Goal: Task Accomplishment & Management: Manage account settings

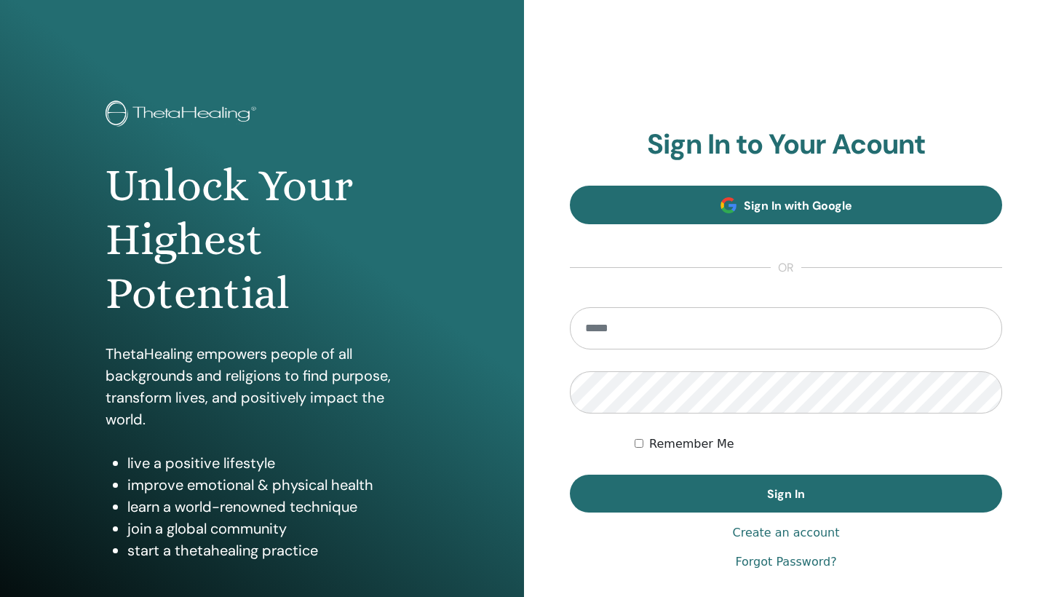
click at [850, 204] on span "Sign In with Google" at bounding box center [798, 205] width 108 height 15
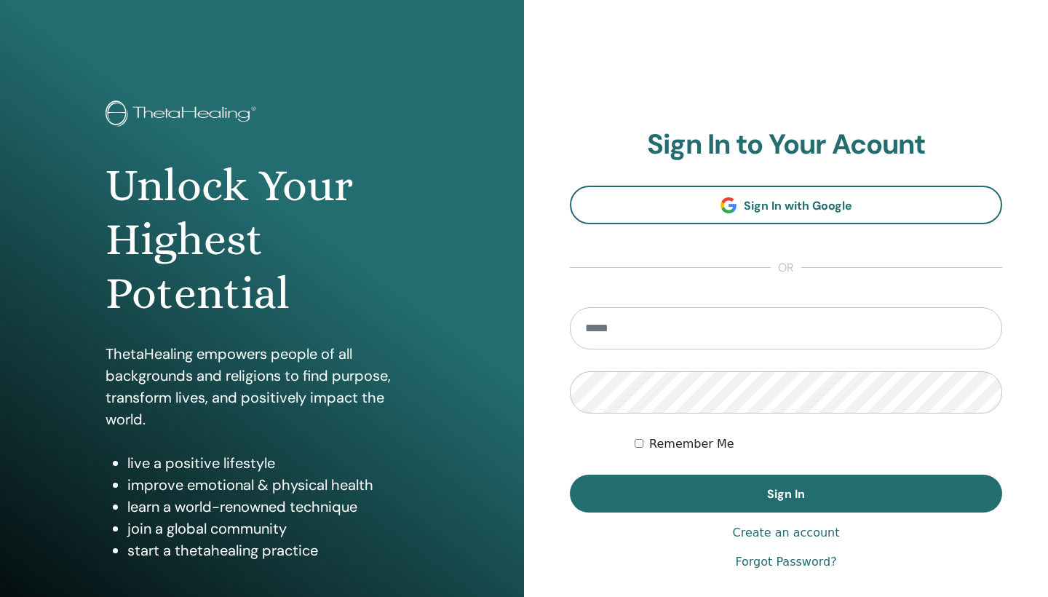
click at [802, 328] on input "email" at bounding box center [786, 328] width 432 height 42
type input "**********"
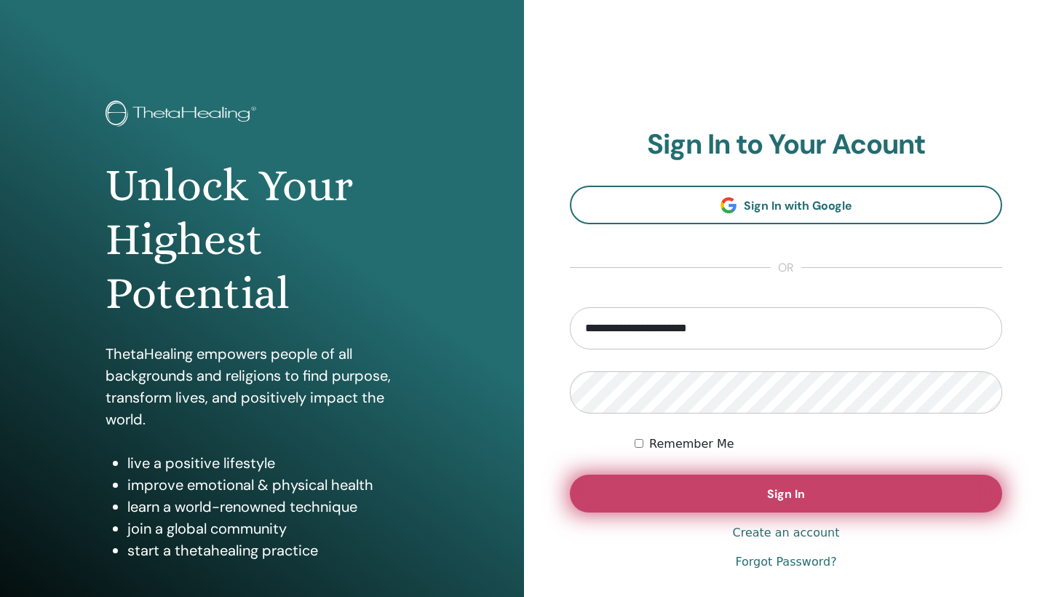
click at [761, 494] on button "Sign In" at bounding box center [786, 494] width 432 height 38
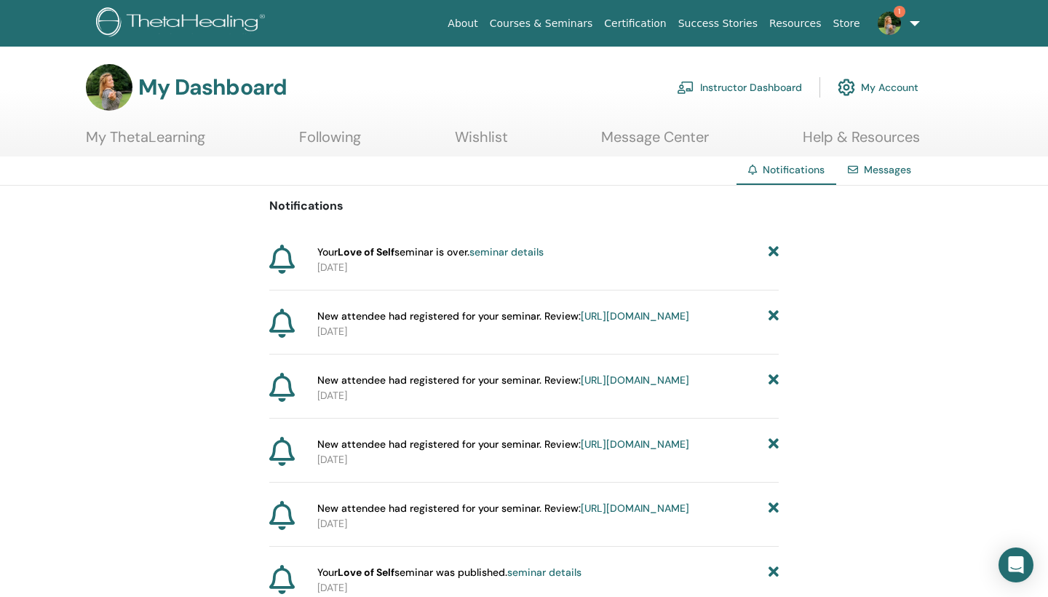
click at [754, 87] on link "Instructor Dashboard" at bounding box center [739, 87] width 125 height 32
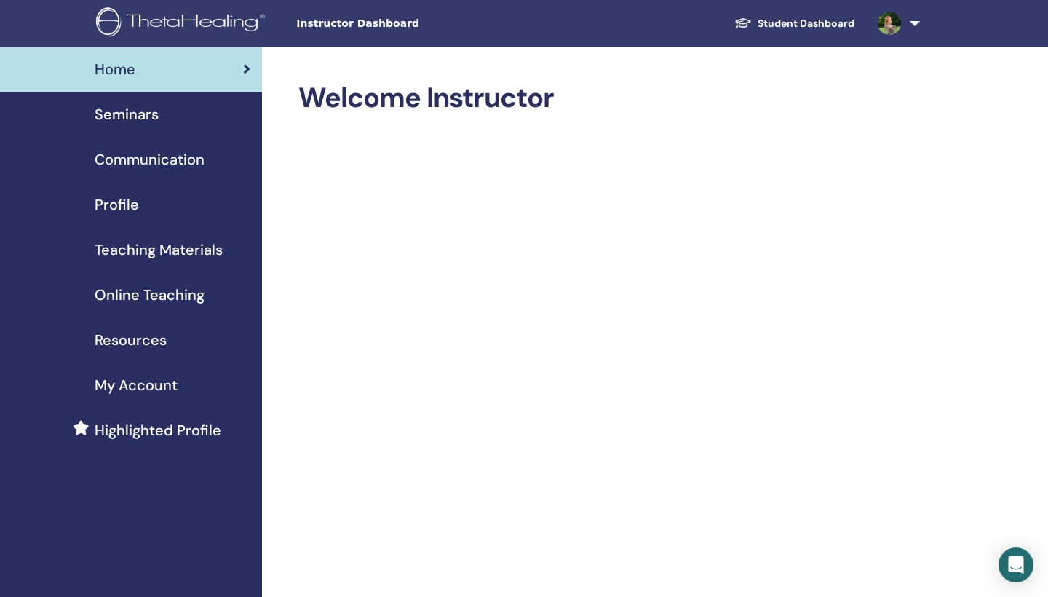
click at [127, 118] on span "Seminars" at bounding box center [127, 114] width 64 height 22
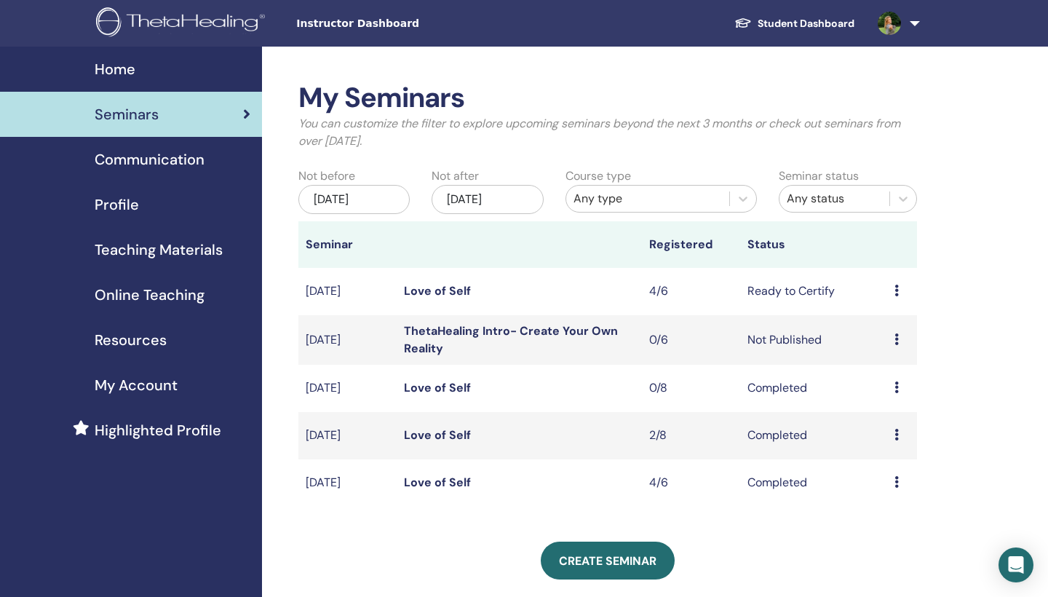
click at [151, 68] on div "Home" at bounding box center [131, 69] width 239 height 22
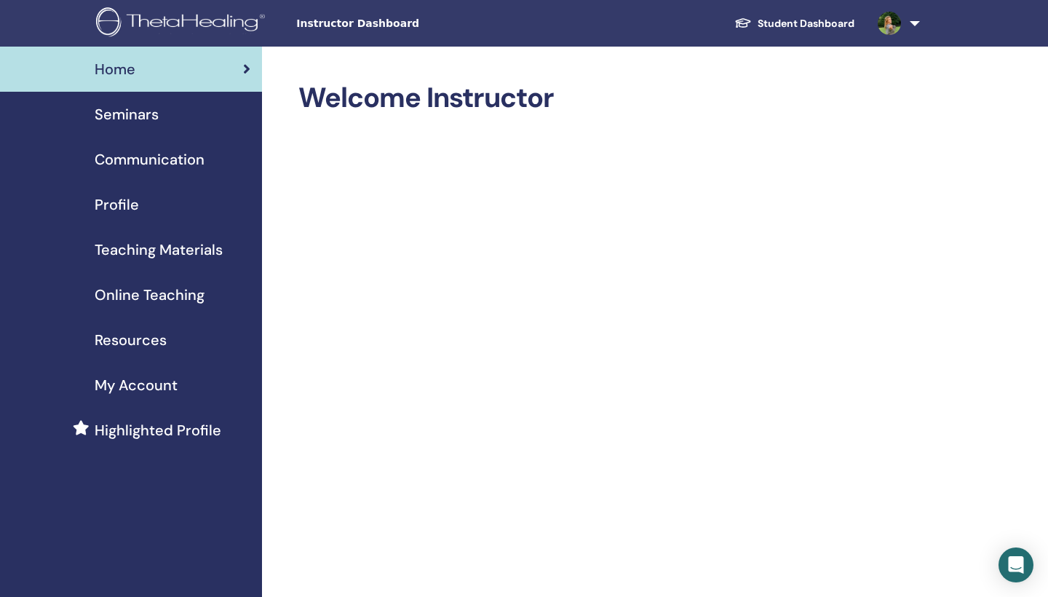
click at [147, 112] on span "Seminars" at bounding box center [127, 114] width 64 height 22
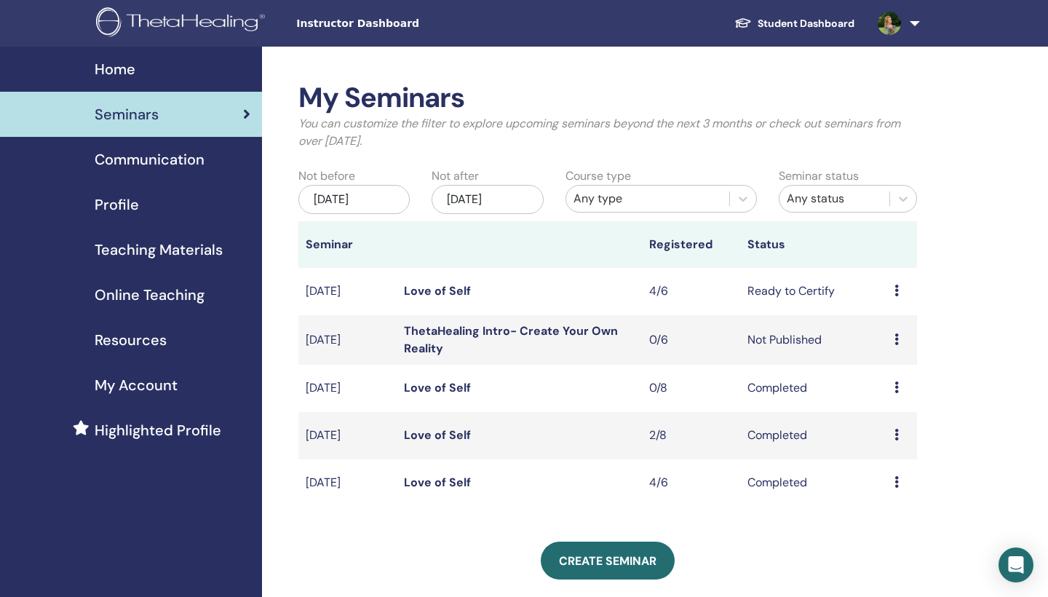
click at [451, 285] on link "Love of Self" at bounding box center [437, 290] width 67 height 15
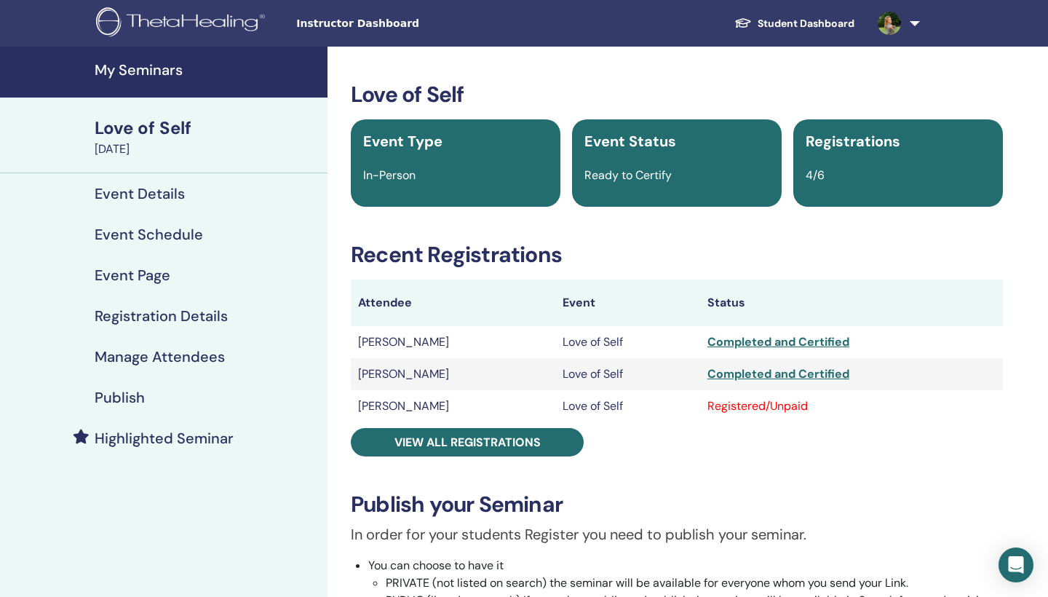
click at [801, 402] on div "Registered/Unpaid" at bounding box center [852, 405] width 288 height 17
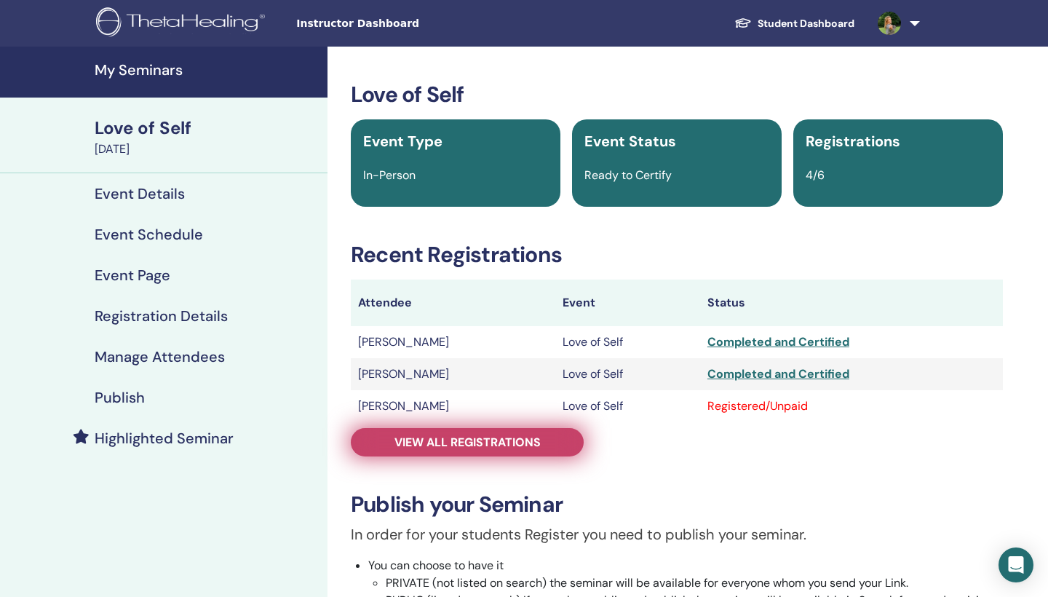
click at [516, 436] on span "View all registrations" at bounding box center [468, 442] width 146 height 15
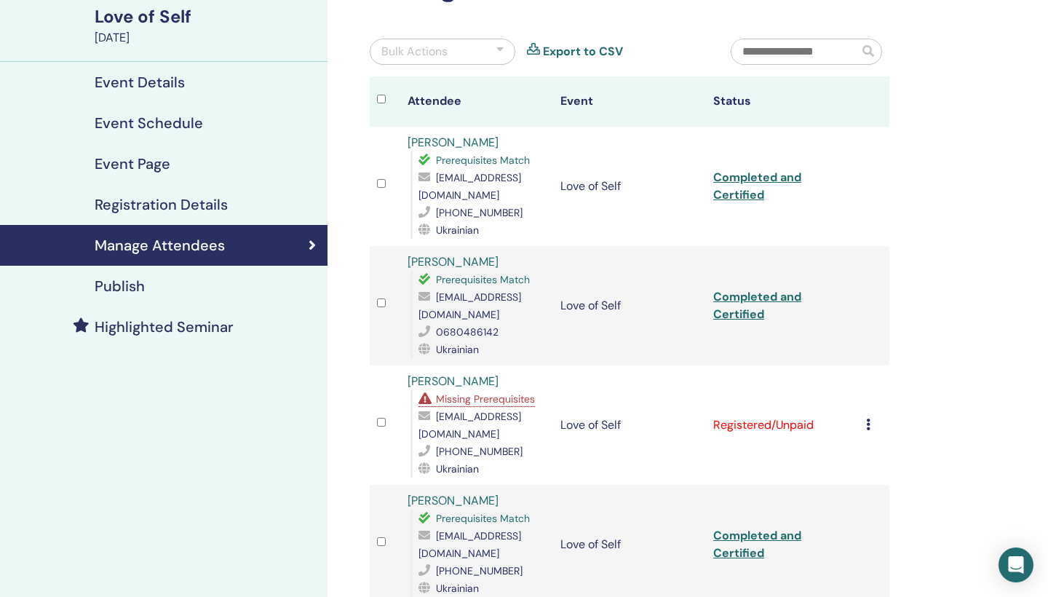
scroll to position [122, 0]
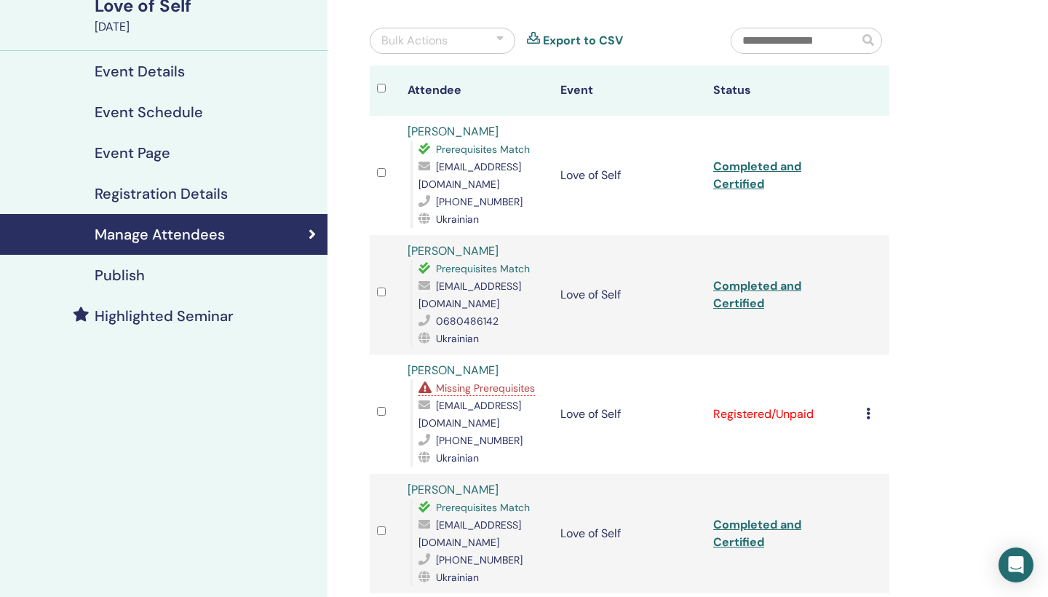
click at [870, 408] on icon at bounding box center [868, 414] width 4 height 12
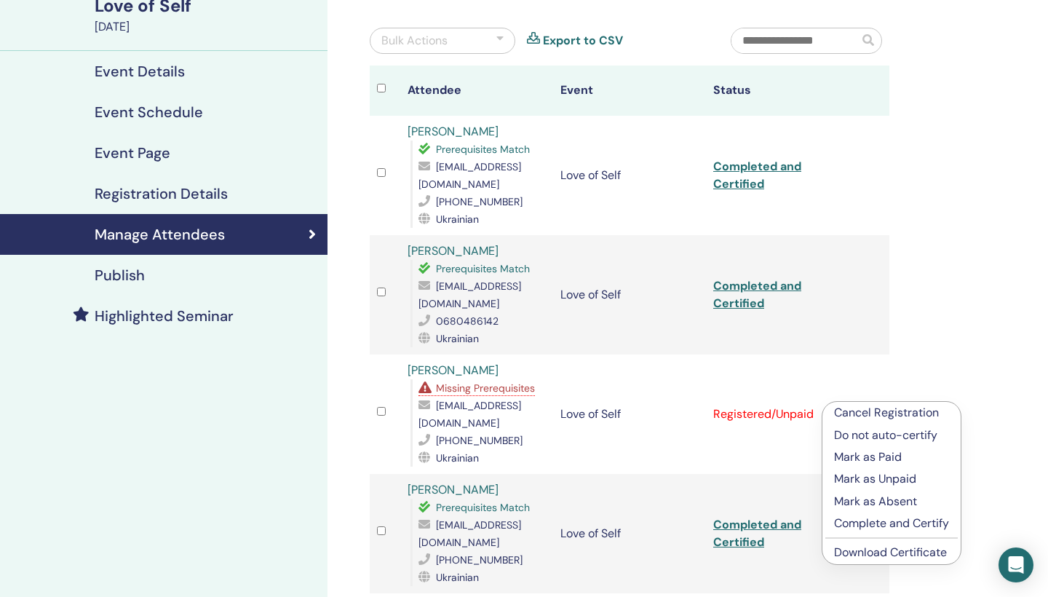
click at [860, 523] on p "Complete and Certify" at bounding box center [891, 523] width 115 height 17
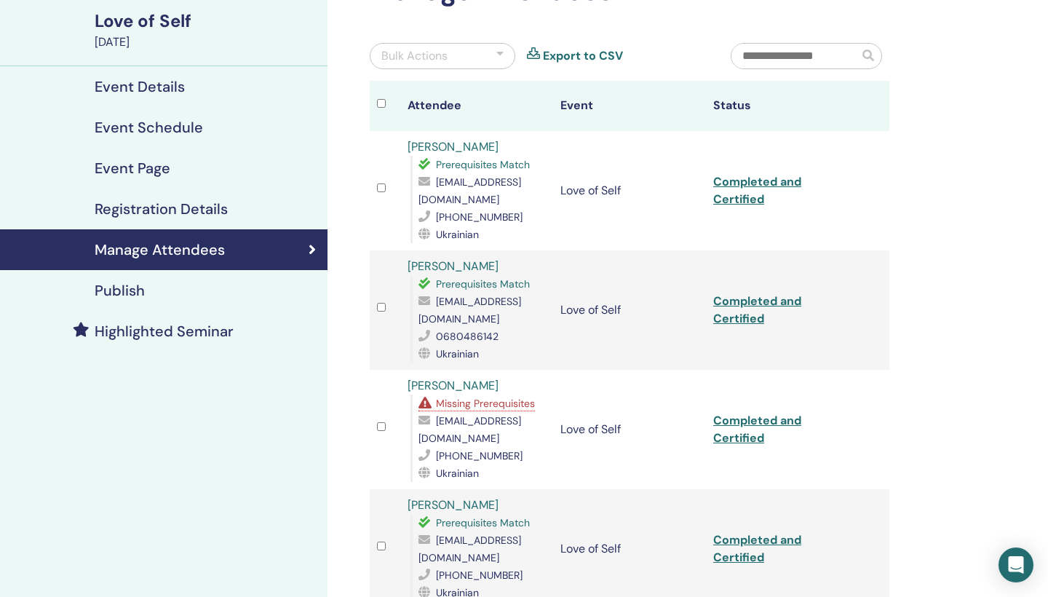
scroll to position [105, 0]
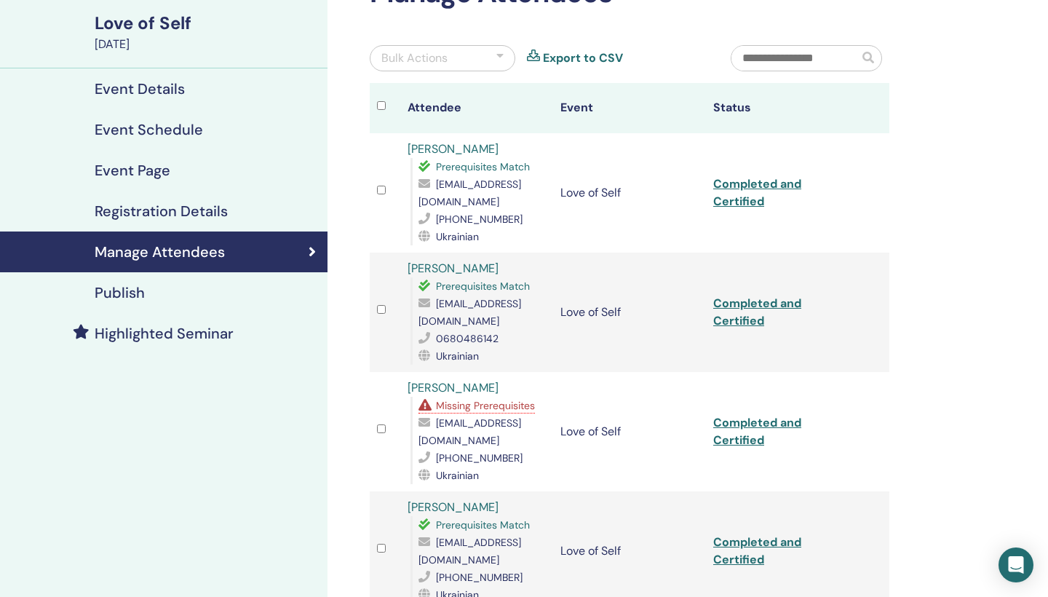
click at [751, 415] on link "Completed and Certified" at bounding box center [757, 431] width 88 height 33
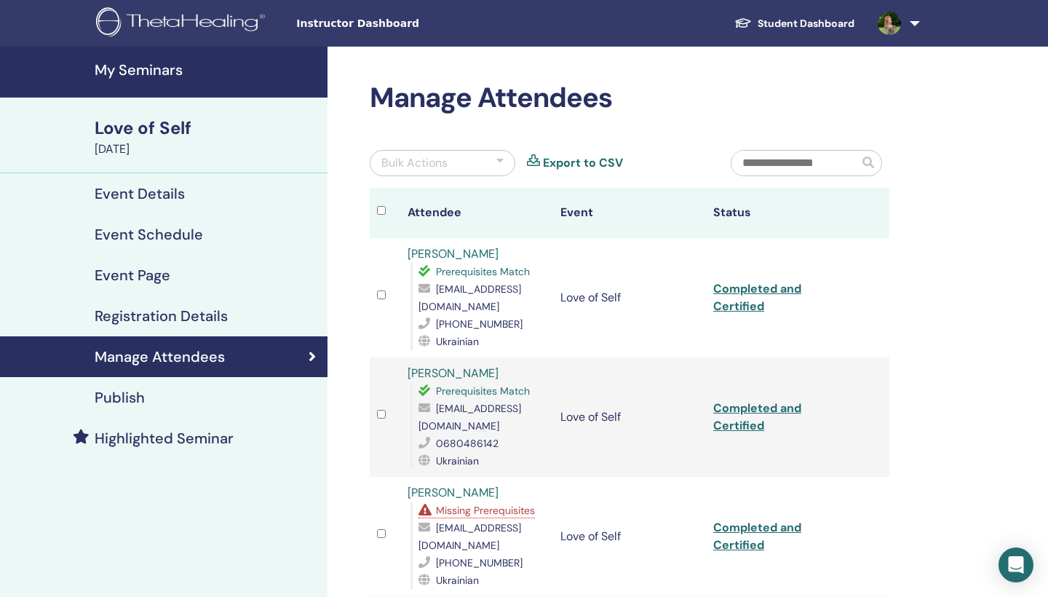
scroll to position [0, 0]
click at [148, 129] on div "Love of Self" at bounding box center [207, 128] width 224 height 25
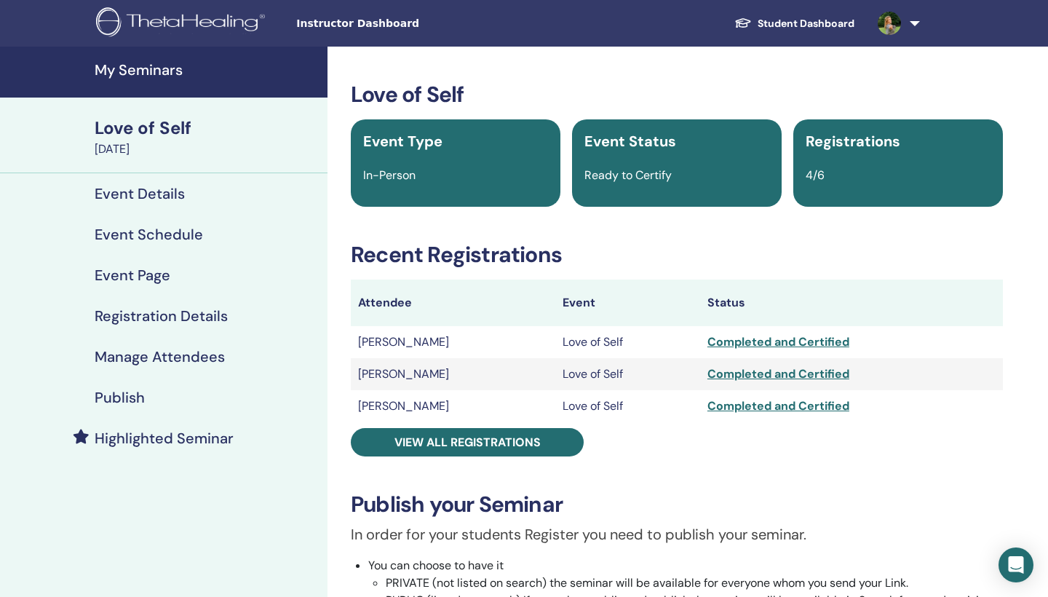
click at [160, 199] on h4 "Event Details" at bounding box center [140, 193] width 90 height 17
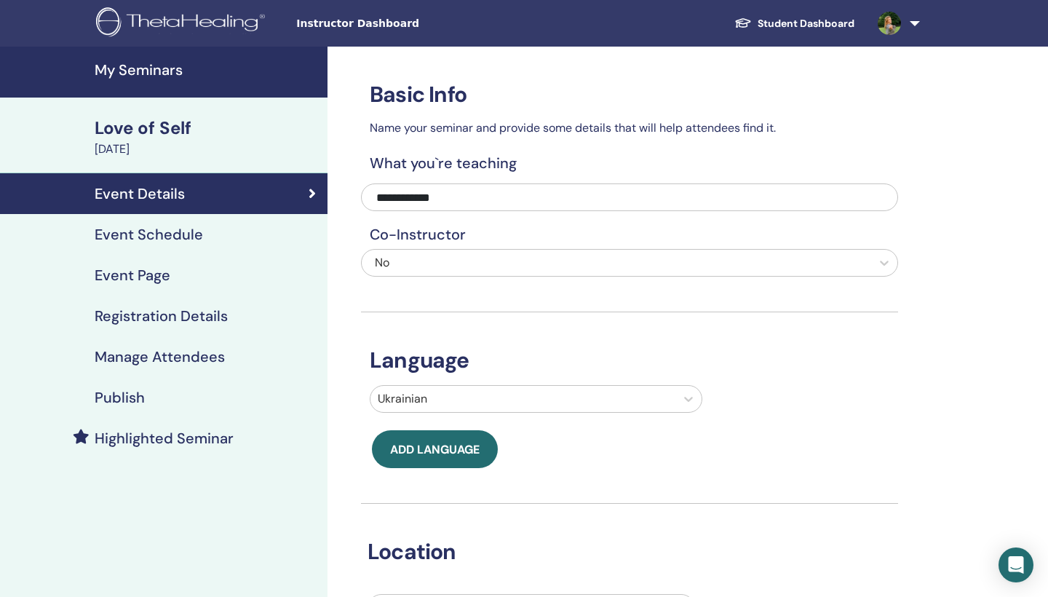
click at [165, 127] on div "Love of Self" at bounding box center [207, 128] width 224 height 25
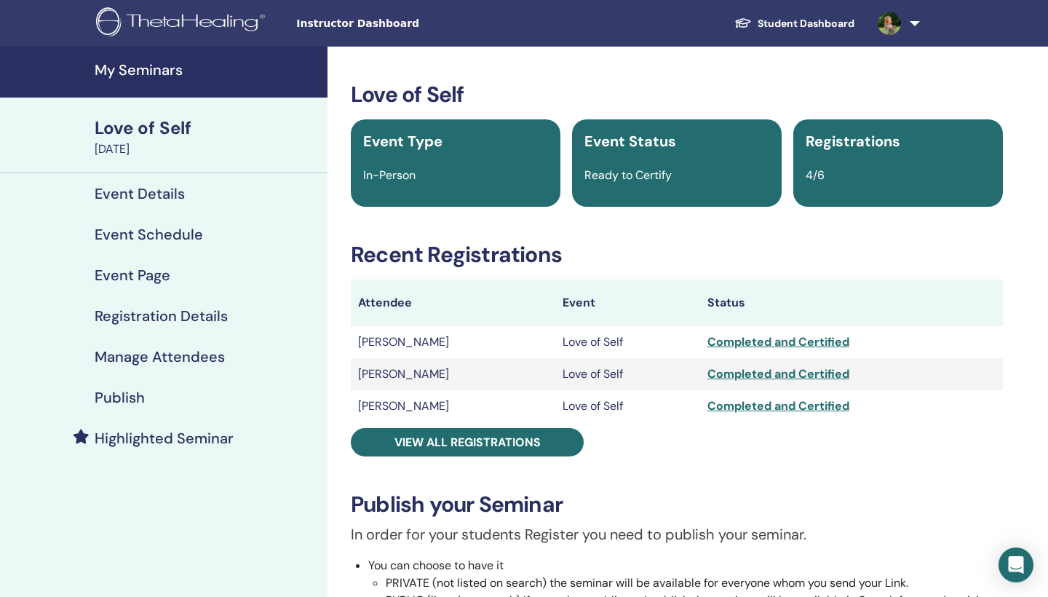
click at [160, 63] on h4 "My Seminars" at bounding box center [207, 69] width 224 height 17
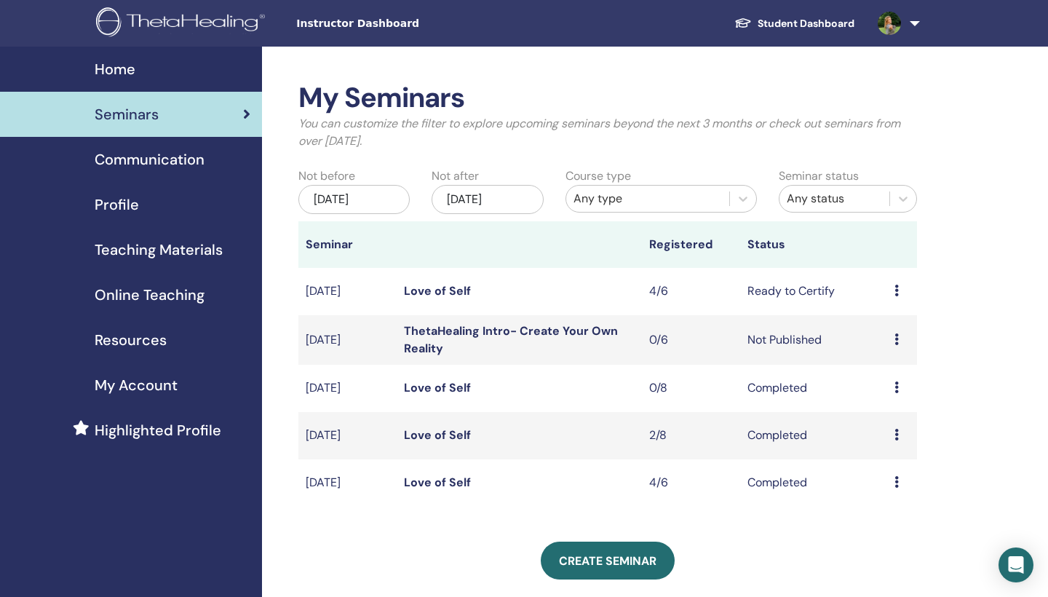
click at [127, 70] on span "Home" at bounding box center [115, 69] width 41 height 22
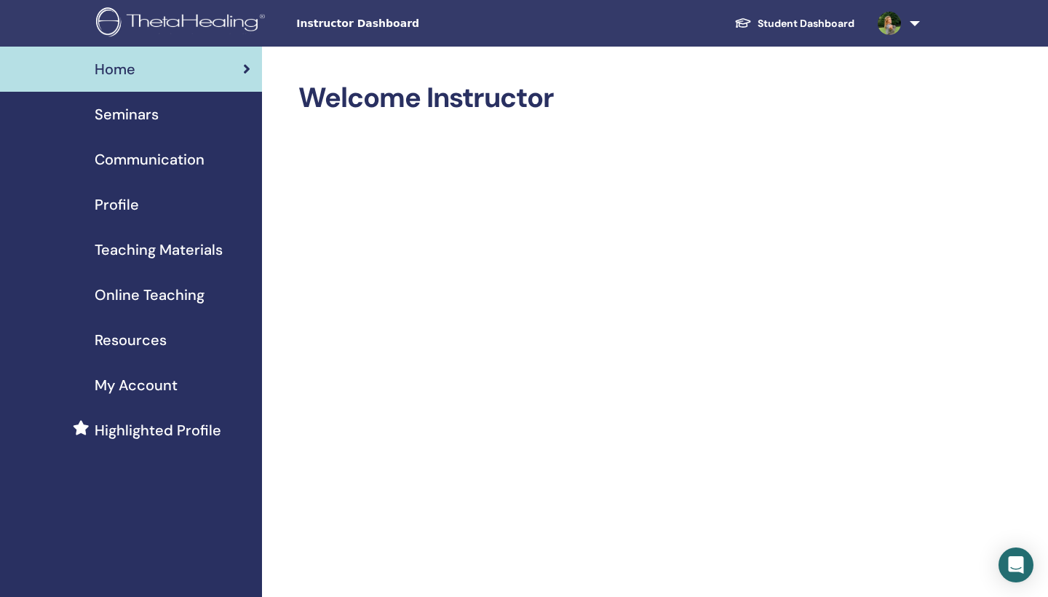
click at [150, 254] on span "Teaching Materials" at bounding box center [159, 250] width 128 height 22
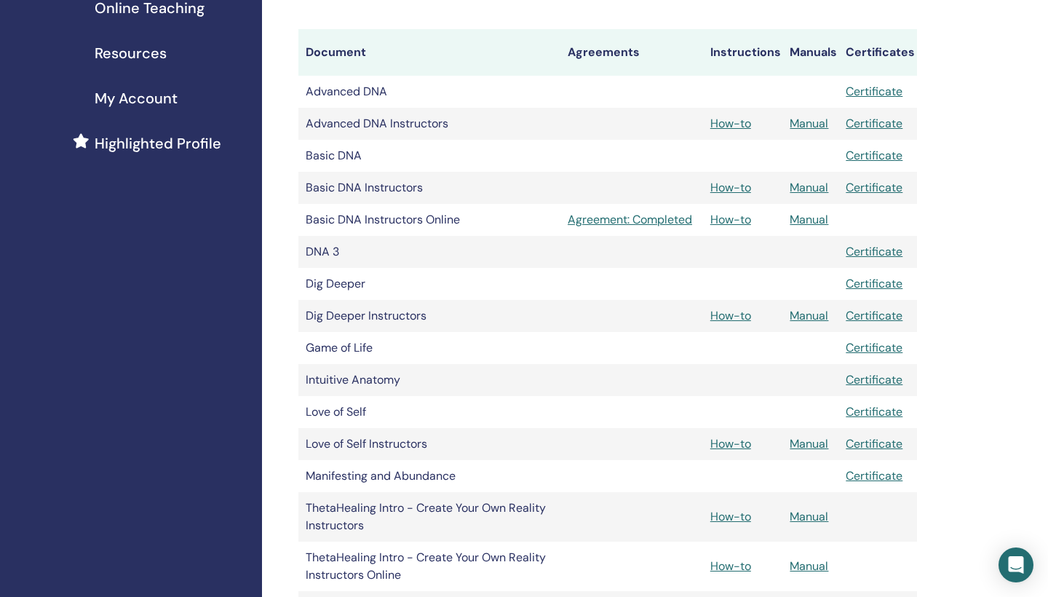
scroll to position [290, 0]
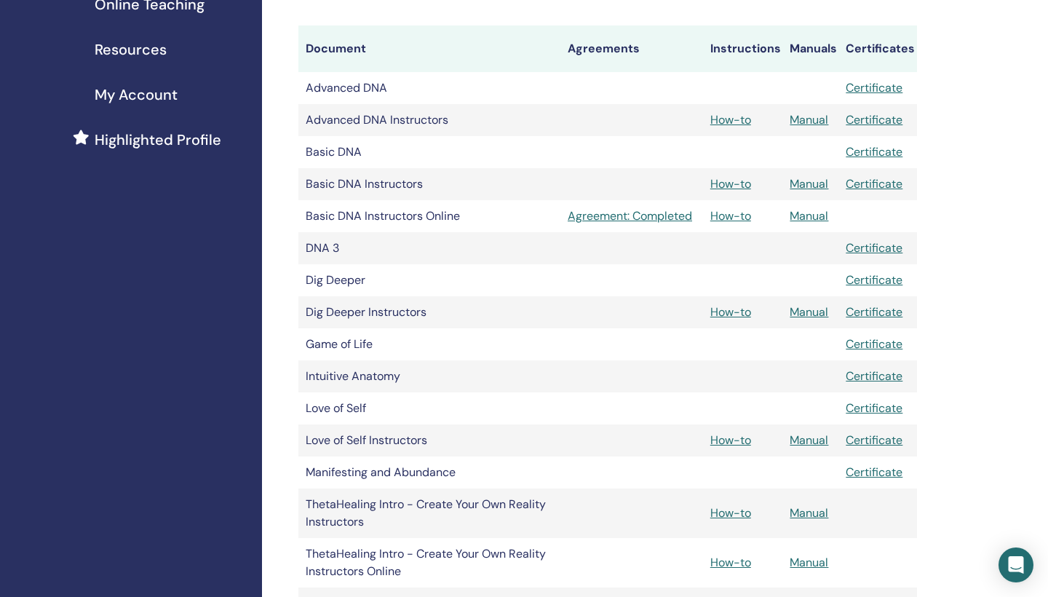
click at [808, 440] on link "Manual" at bounding box center [809, 439] width 39 height 15
